Goal: Check status: Check status

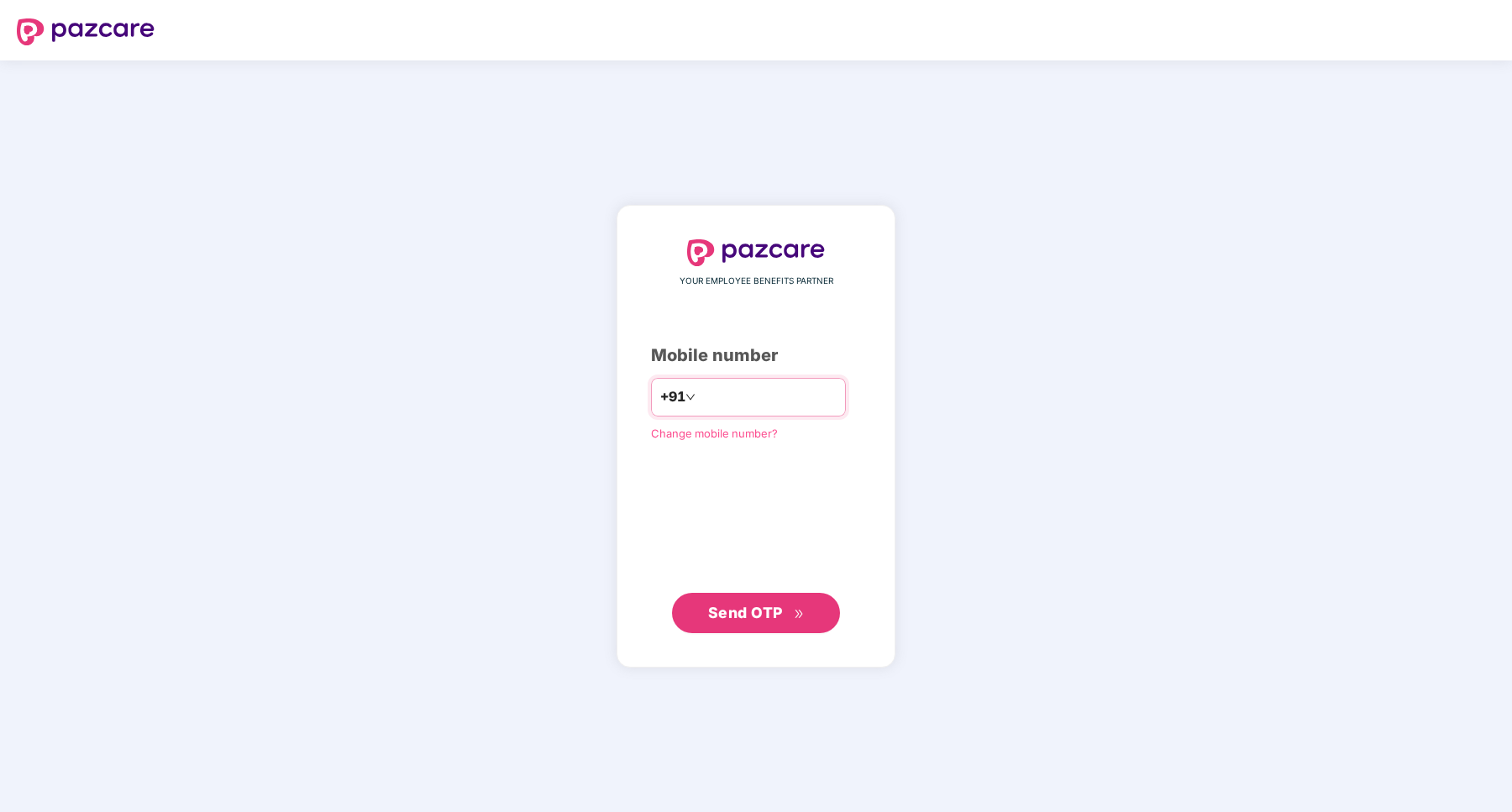
click at [714, 410] on input "number" at bounding box center [768, 397] width 138 height 27
type input "**********"
click at [755, 612] on span "Send OTP" at bounding box center [744, 612] width 74 height 18
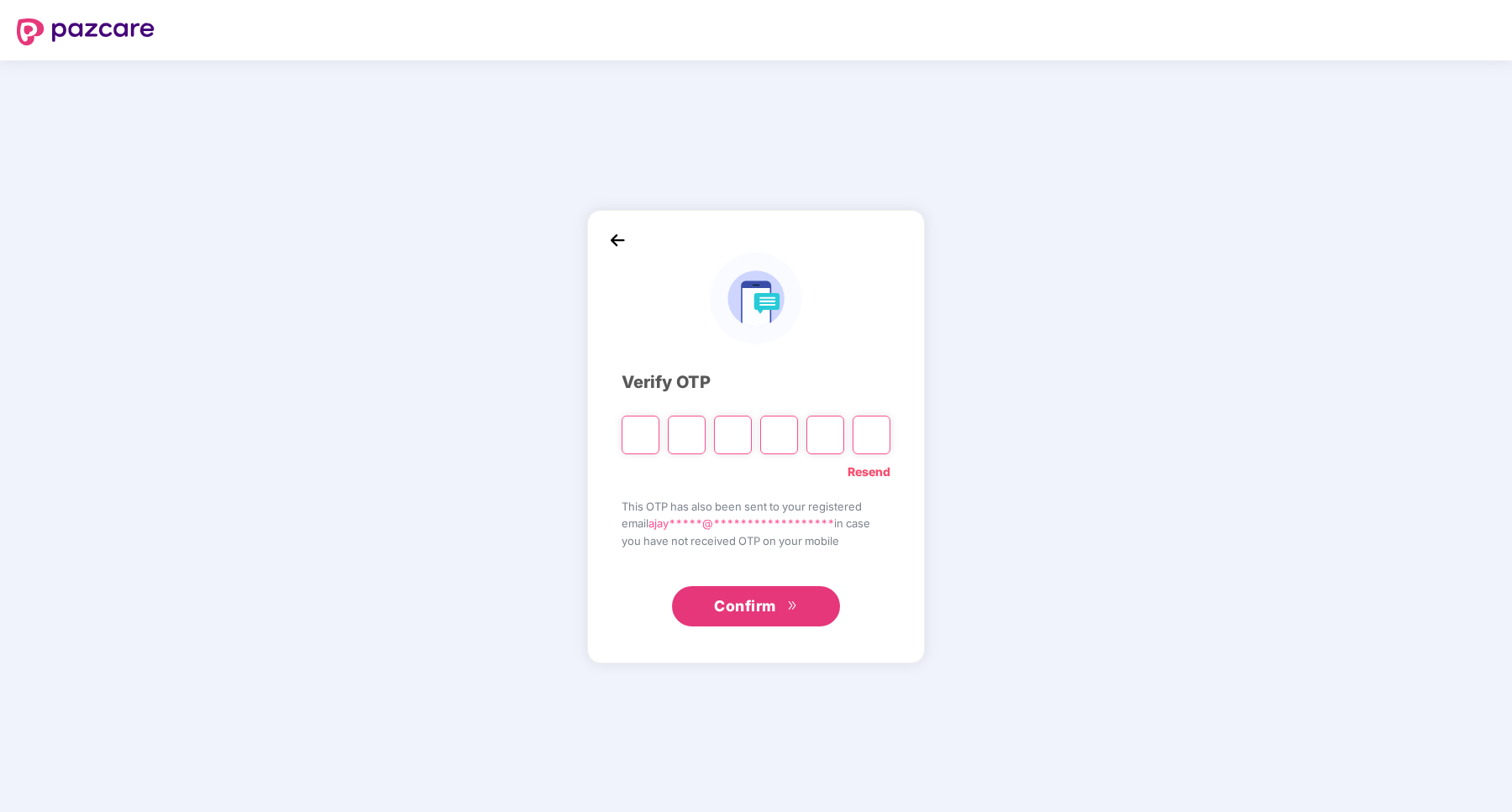
type input "*"
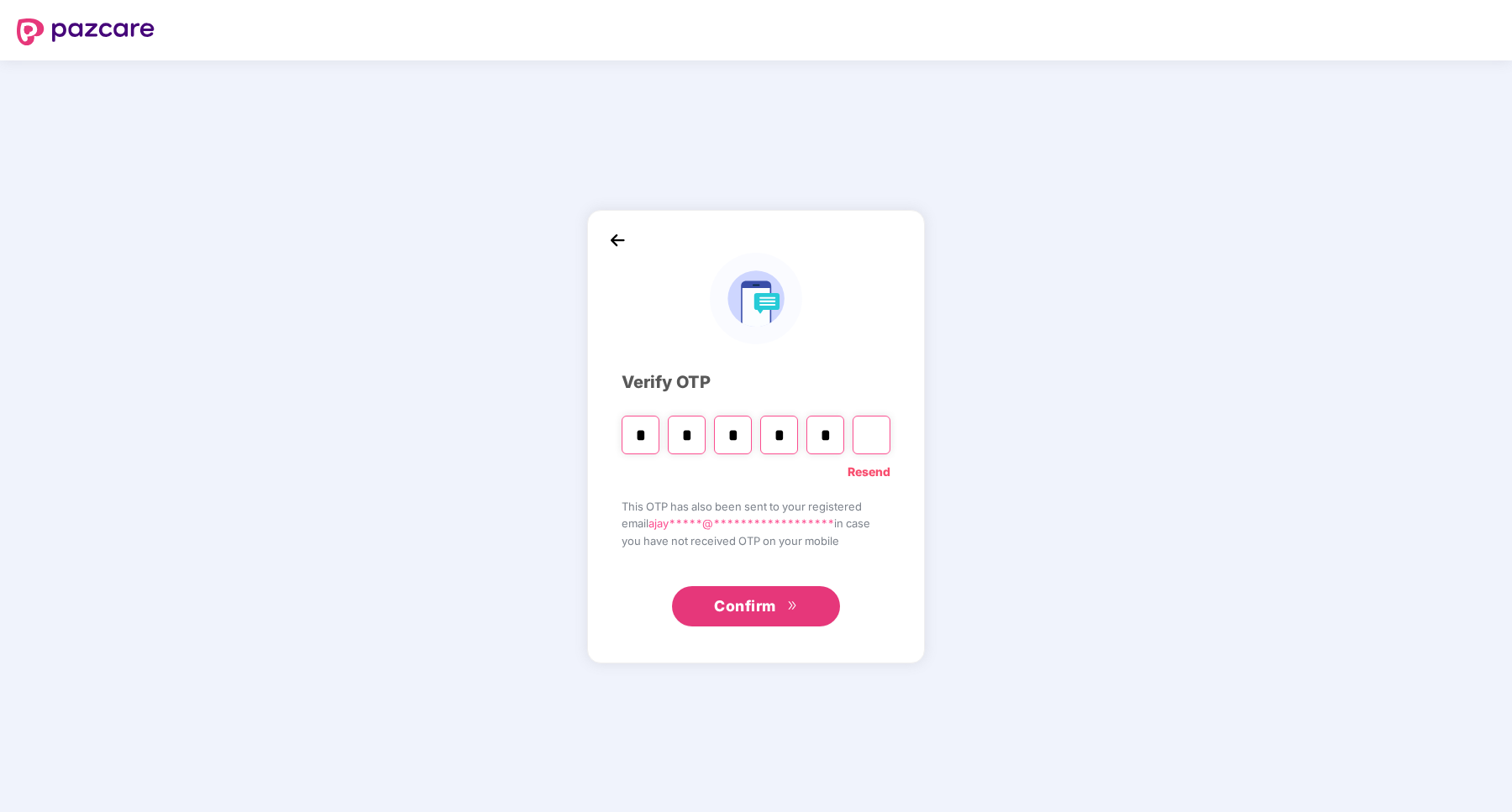
type input "*"
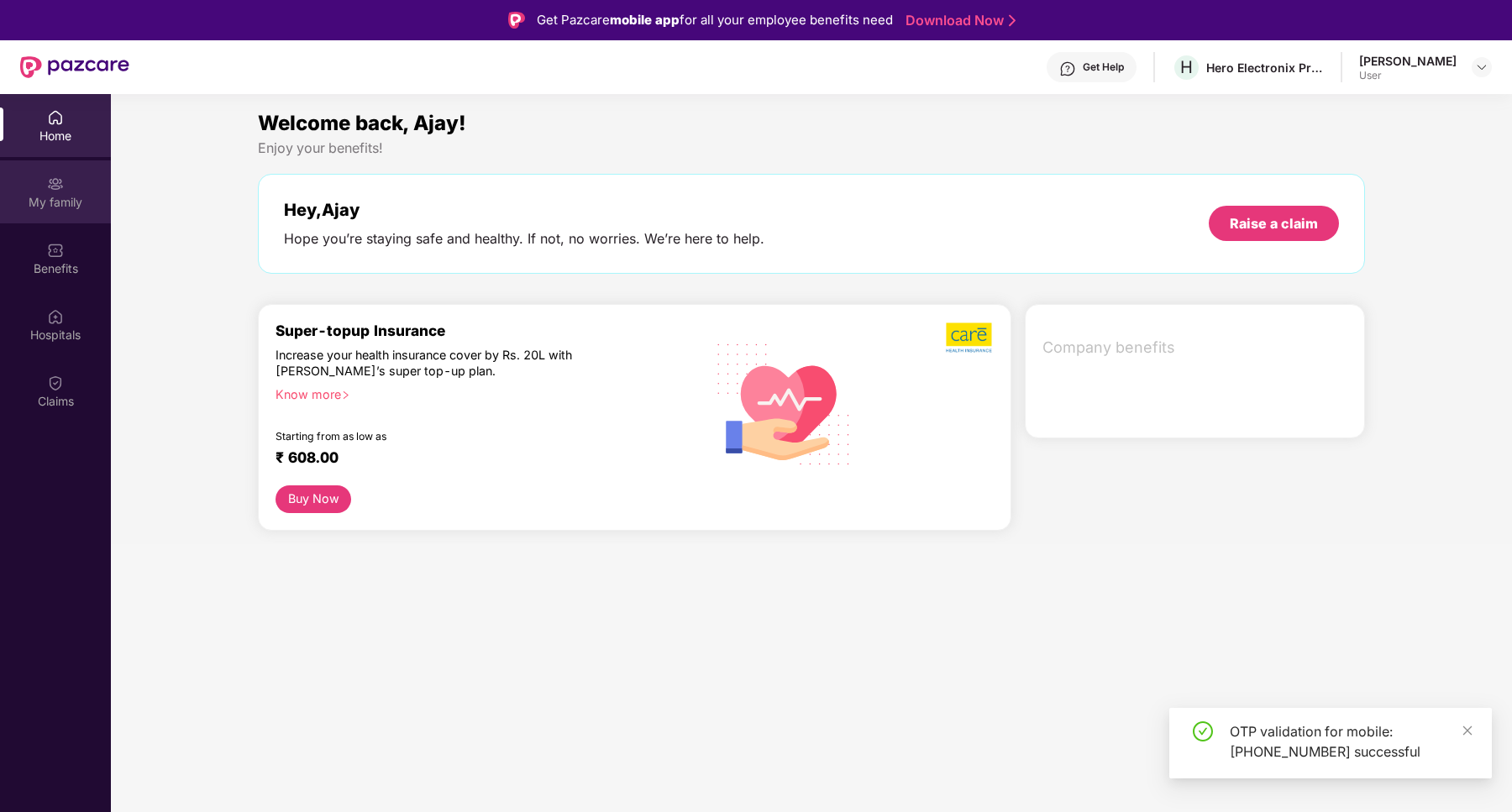
click at [68, 204] on div "My family" at bounding box center [56, 202] width 111 height 17
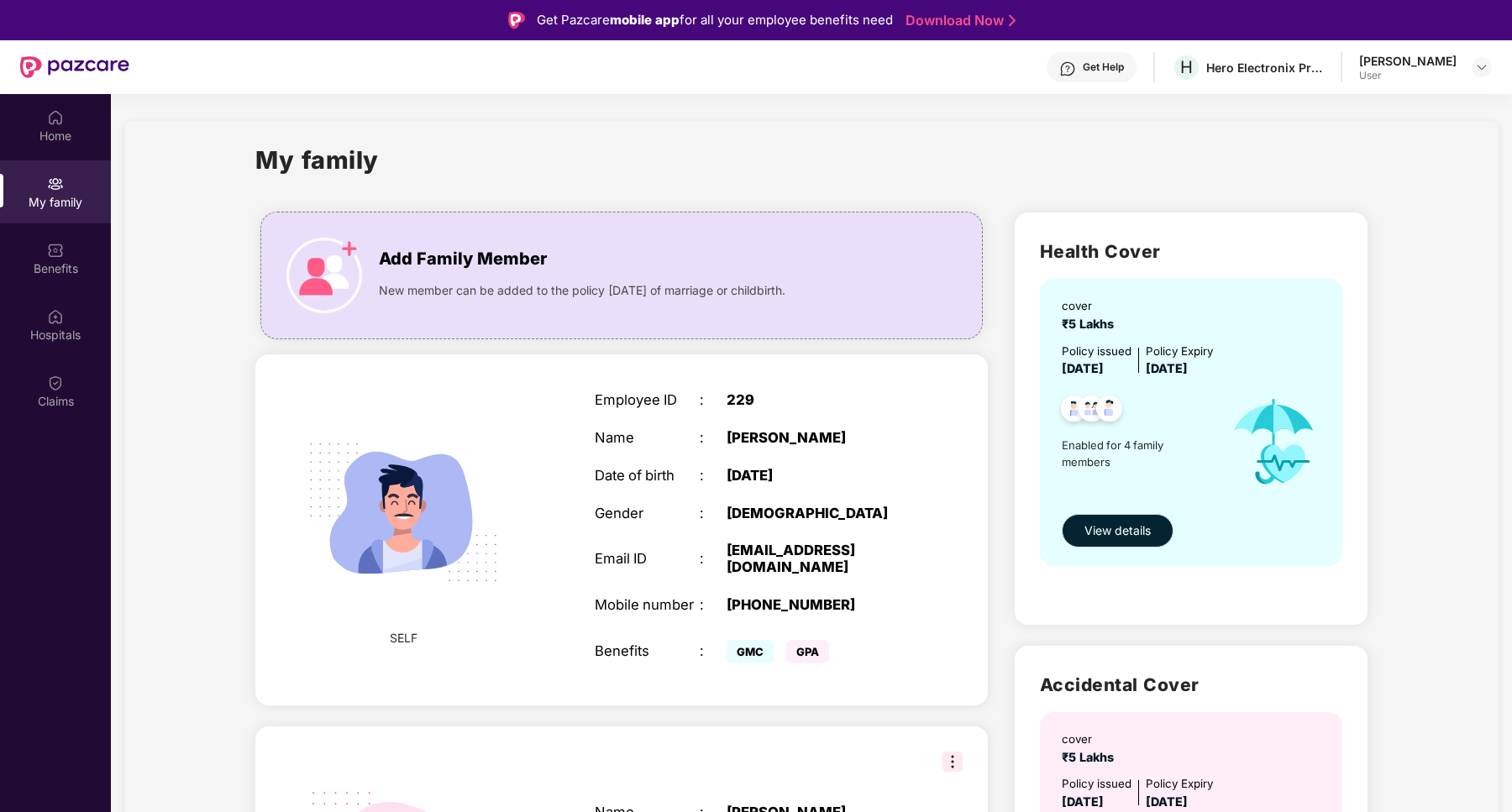
click at [1121, 533] on span "View details" at bounding box center [1117, 530] width 66 height 19
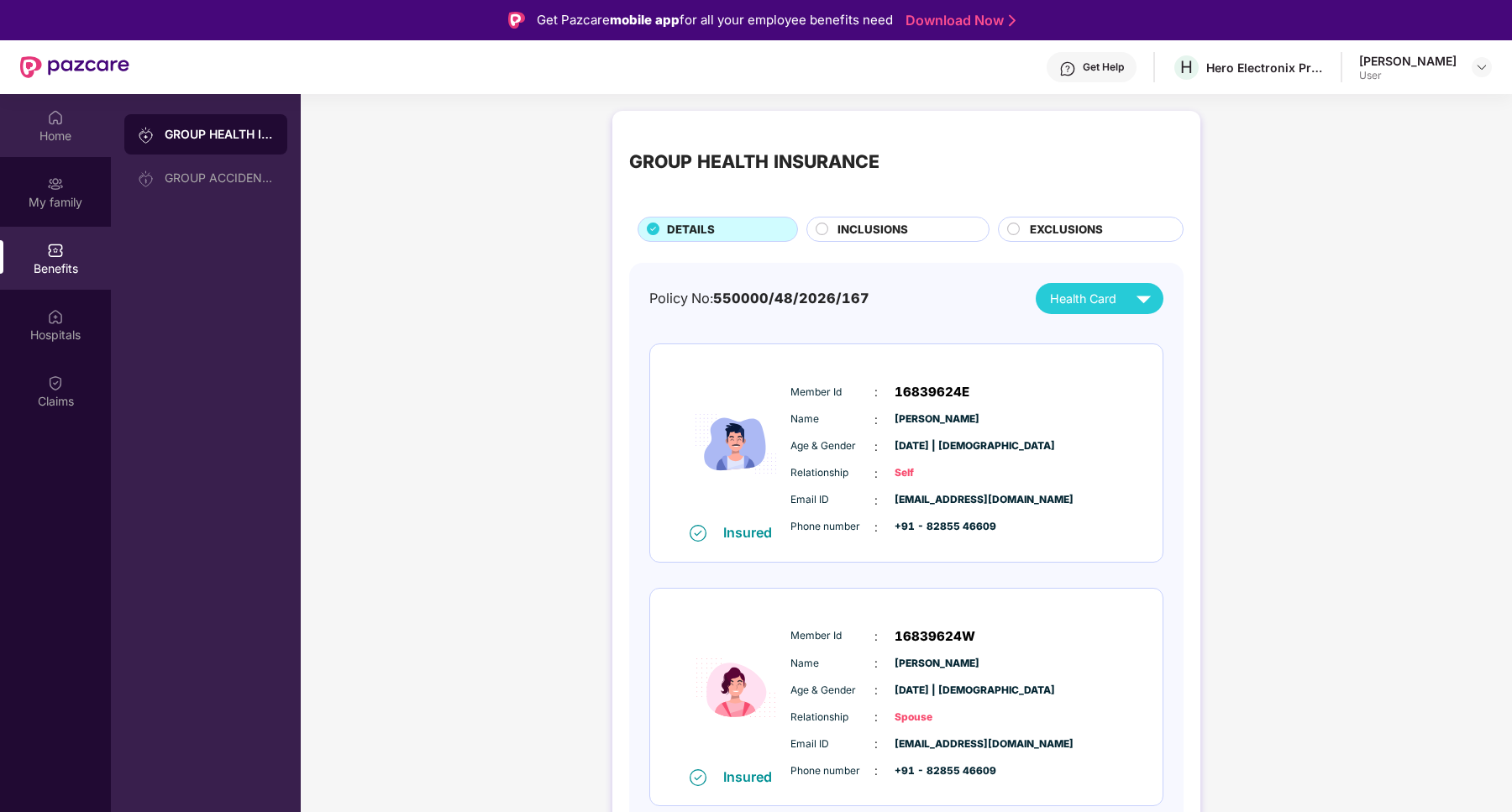
click at [78, 134] on div "Home" at bounding box center [56, 136] width 111 height 17
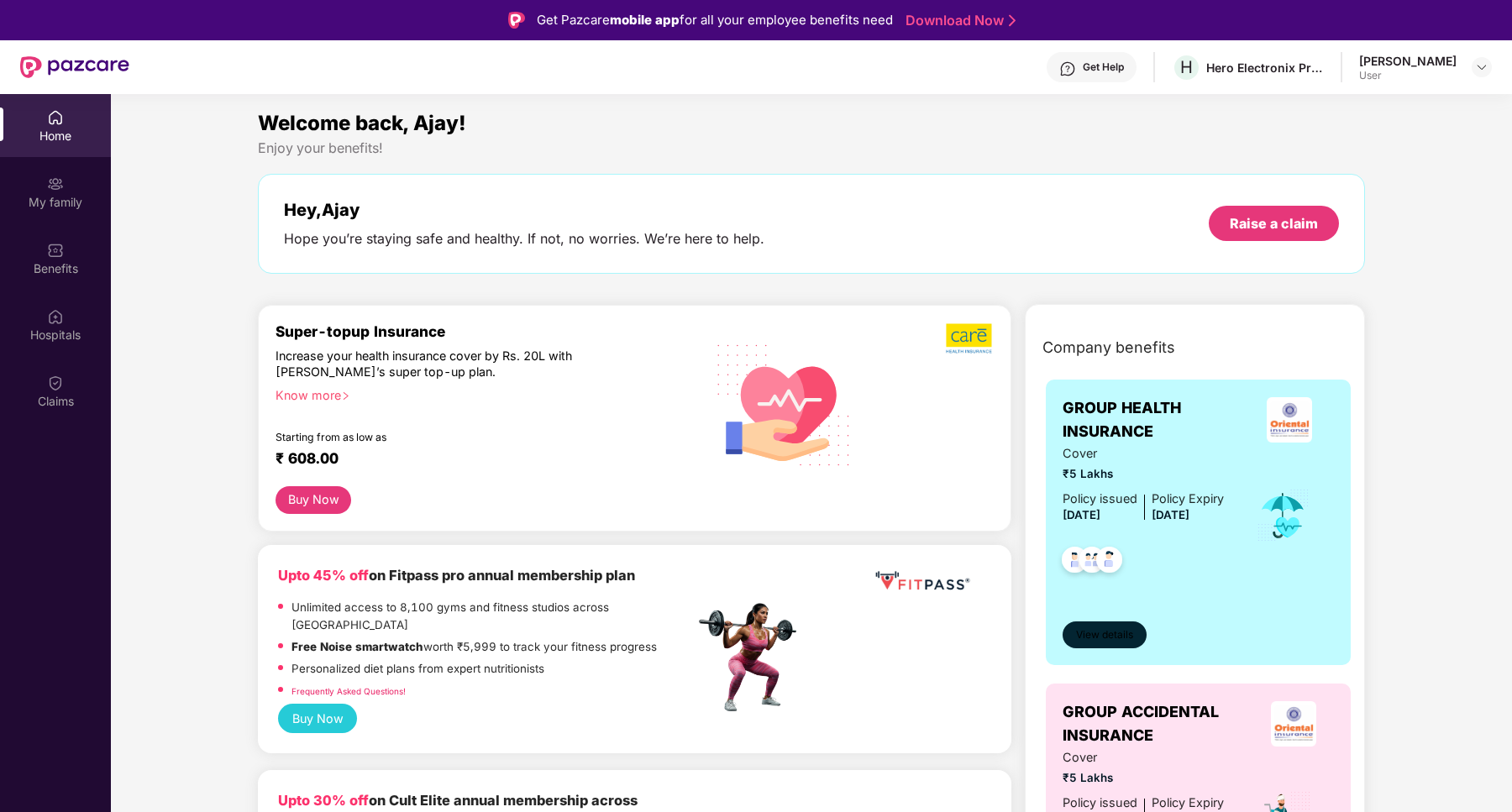
click at [1109, 632] on span "View details" at bounding box center [1104, 635] width 57 height 16
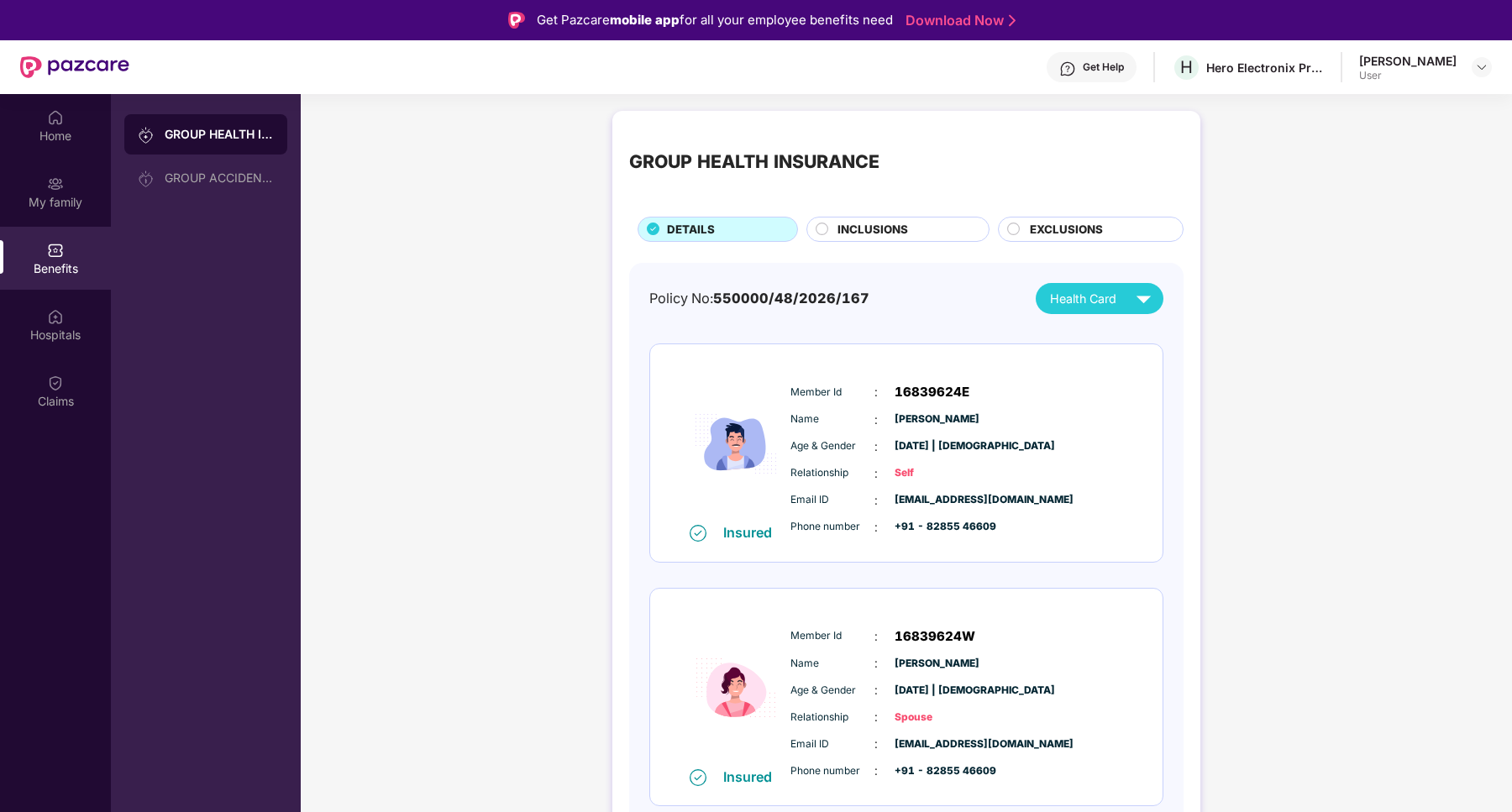
click at [840, 456] on div "Member Id : 16839624E Name : [PERSON_NAME] Age & Gender : [DATE] | [DEMOGRAPHIC…" at bounding box center [958, 458] width 342 height 171
click at [1003, 450] on div "Age & Gender : [DATE] | [DEMOGRAPHIC_DATA]" at bounding box center [957, 446] width 333 height 19
click at [62, 132] on div "Home" at bounding box center [56, 136] width 111 height 17
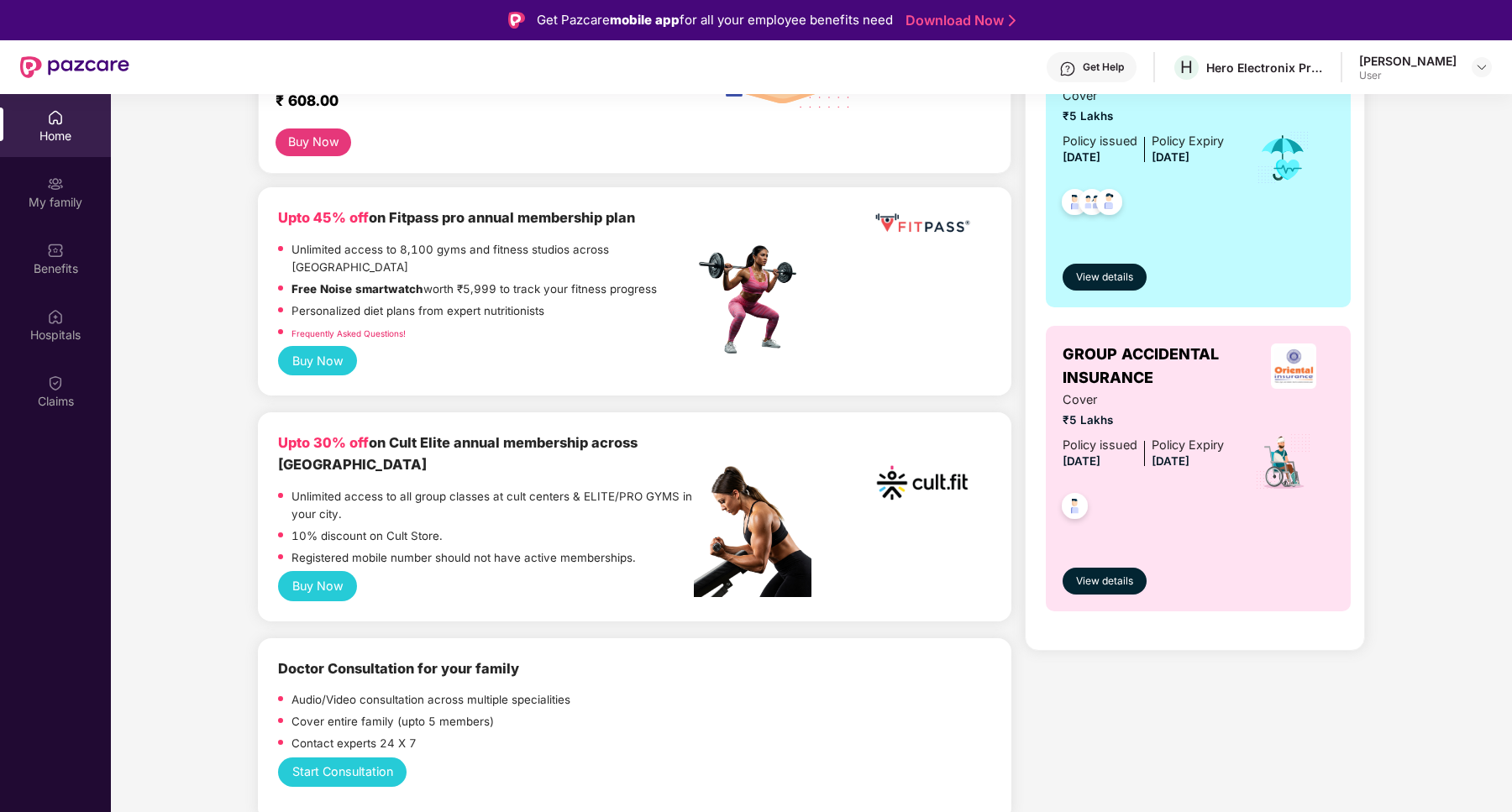
scroll to position [338, 0]
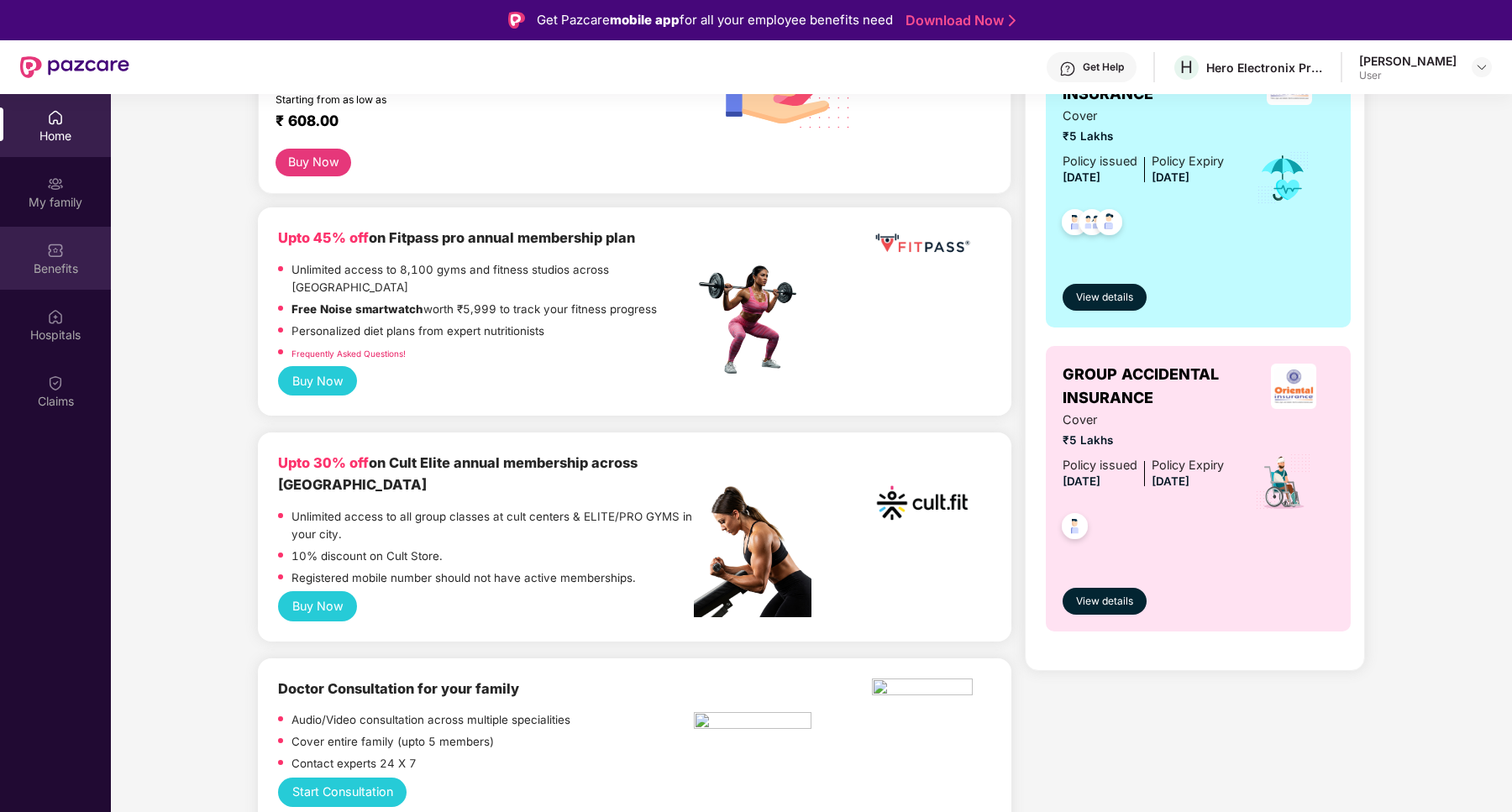
click at [69, 258] on div "Benefits" at bounding box center [56, 258] width 111 height 63
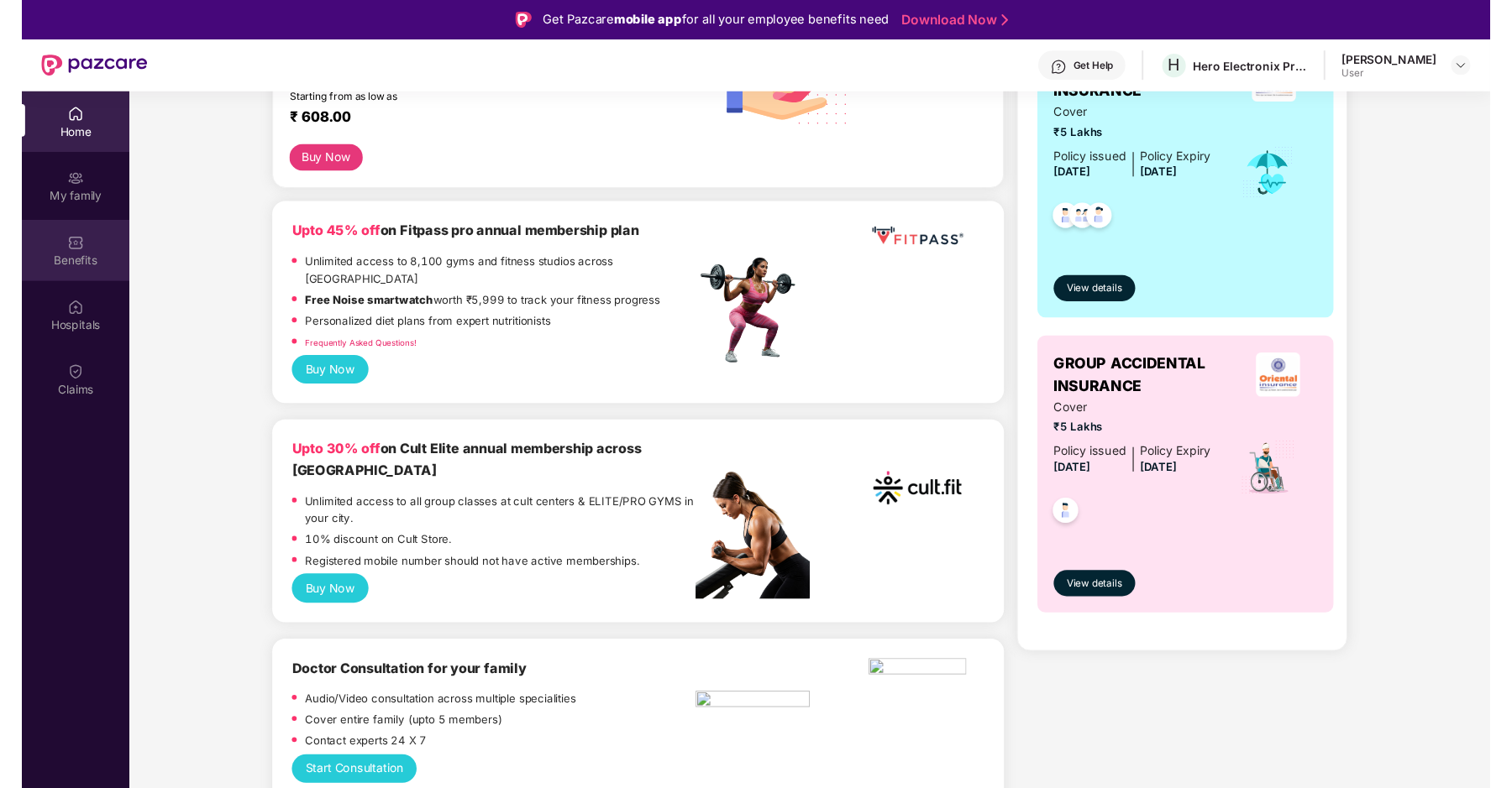
scroll to position [0, 0]
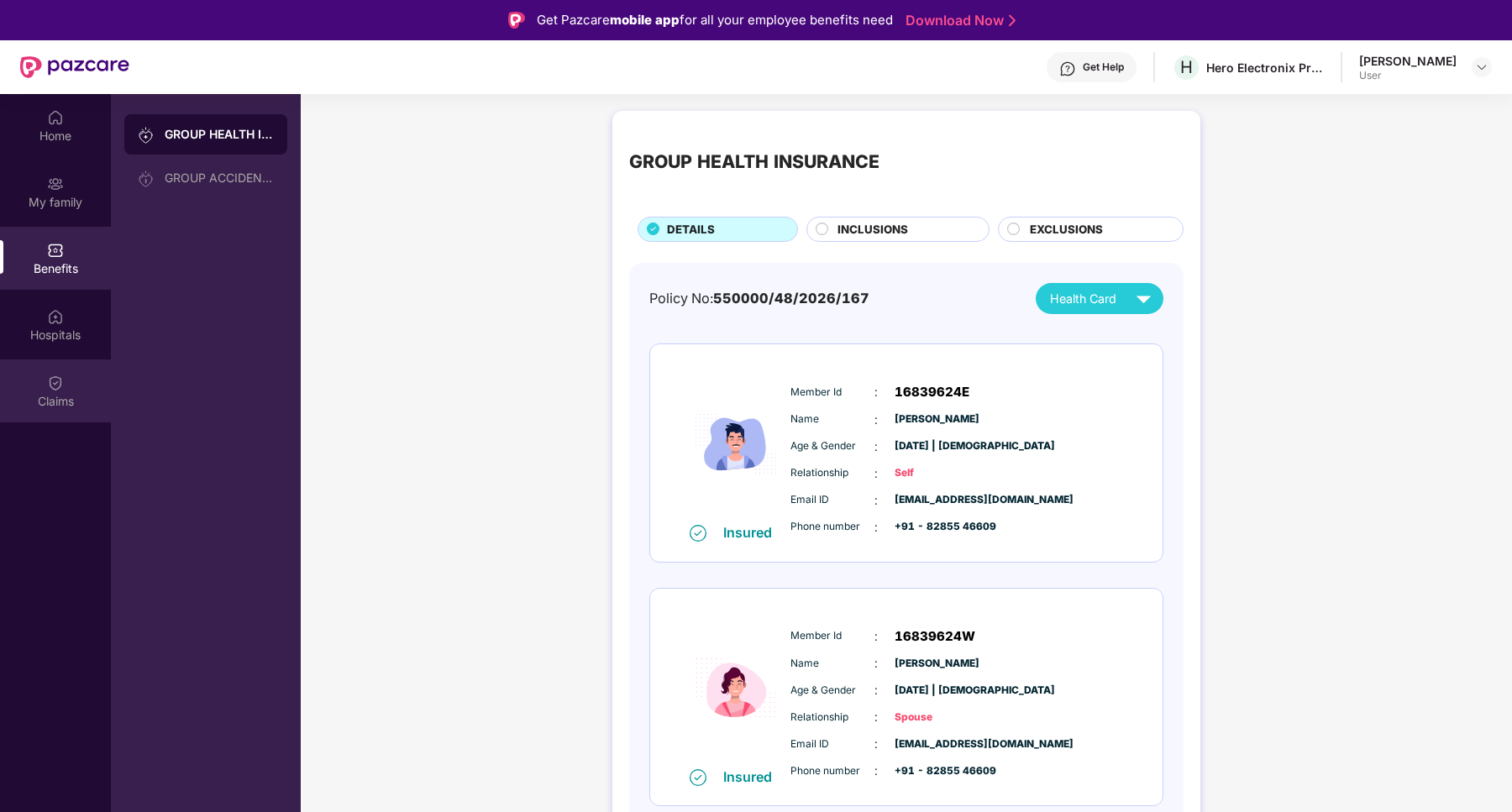
click at [64, 402] on div "Claims" at bounding box center [56, 401] width 111 height 17
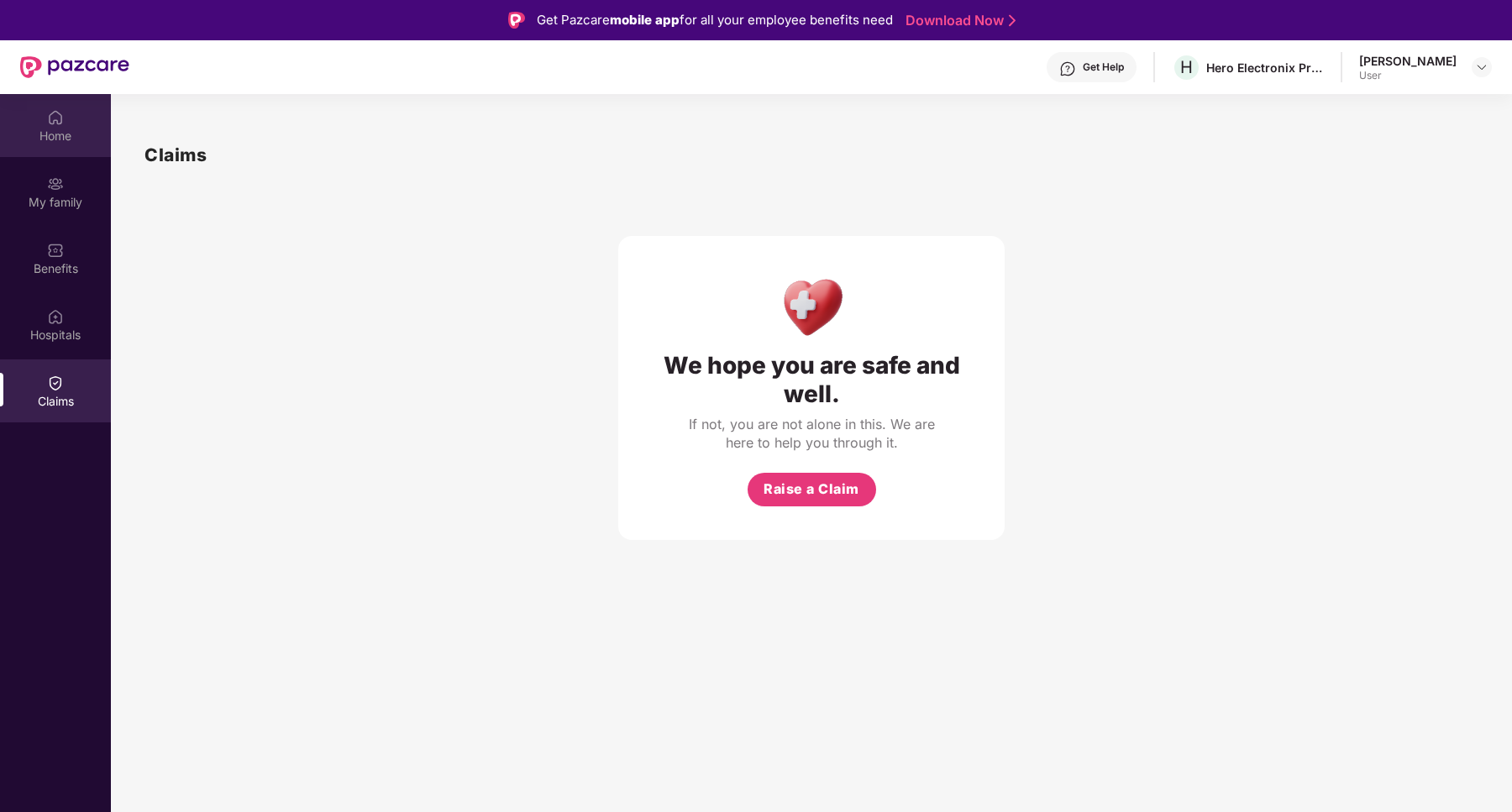
click at [62, 135] on div "Home" at bounding box center [56, 136] width 111 height 17
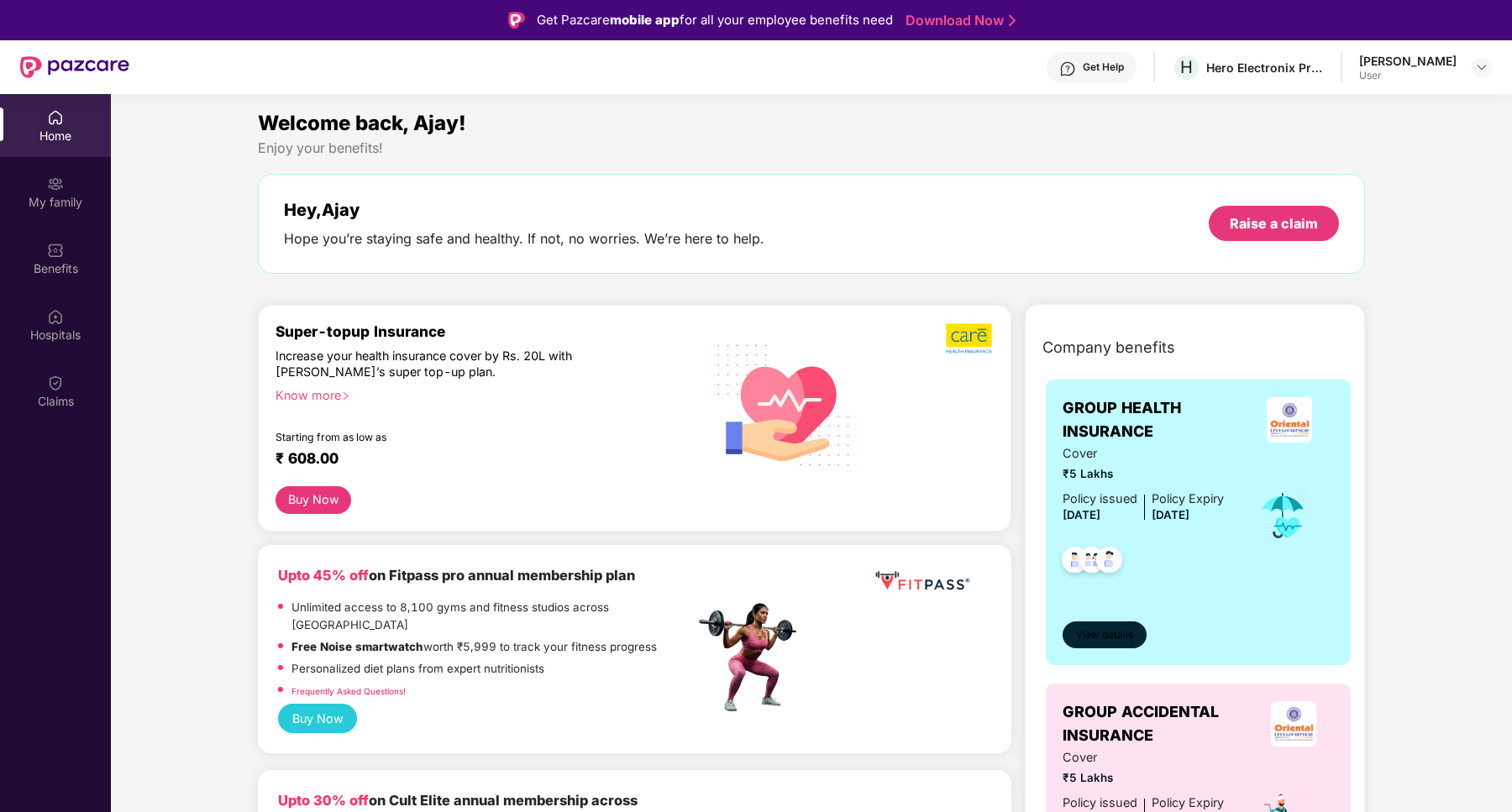
click at [1099, 625] on button "View details" at bounding box center [1104, 635] width 85 height 27
